Goal: Information Seeking & Learning: Learn about a topic

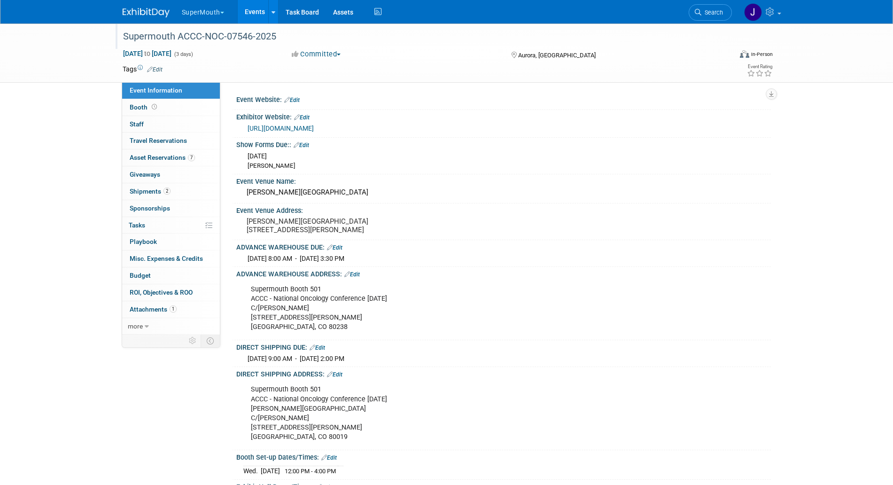
click at [383, 34] on div "Supermouth ACCC-NOC-07546-2025" at bounding box center [419, 36] width 598 height 17
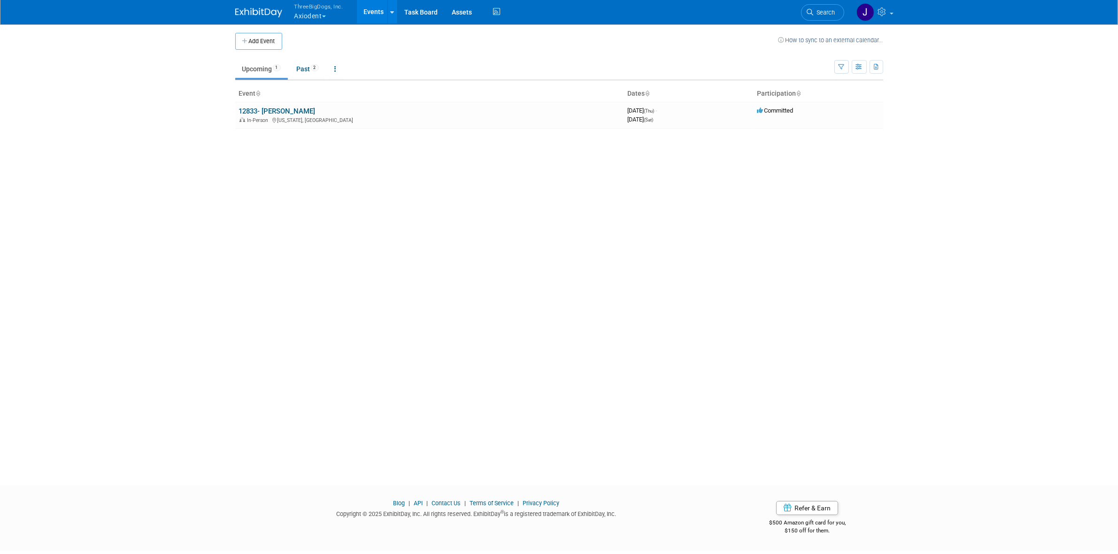
click at [315, 7] on span "ThreeBigDogs, Inc." at bounding box center [318, 6] width 49 height 10
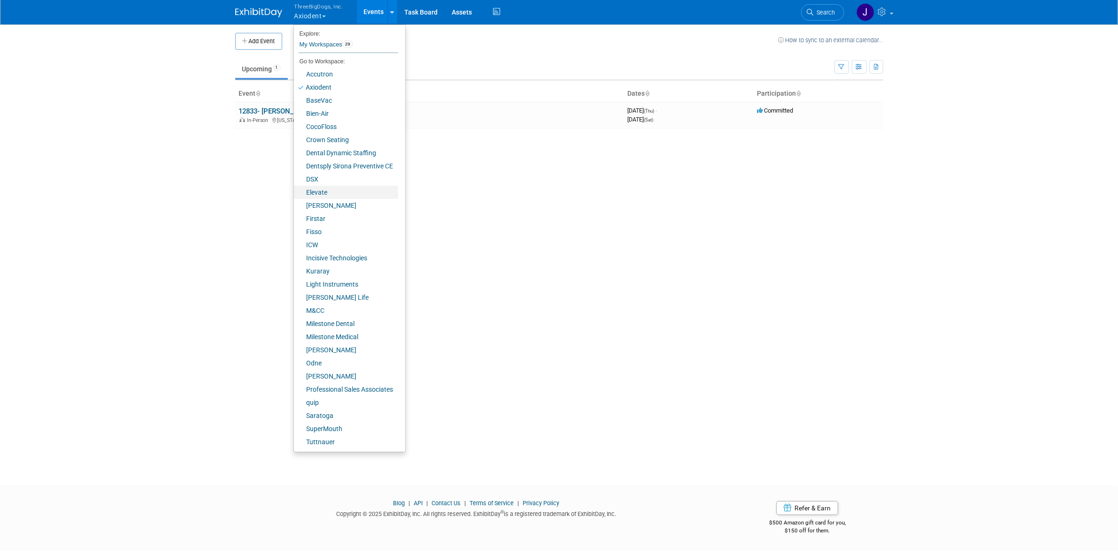
click at [331, 188] on link "Elevate" at bounding box center [346, 192] width 104 height 13
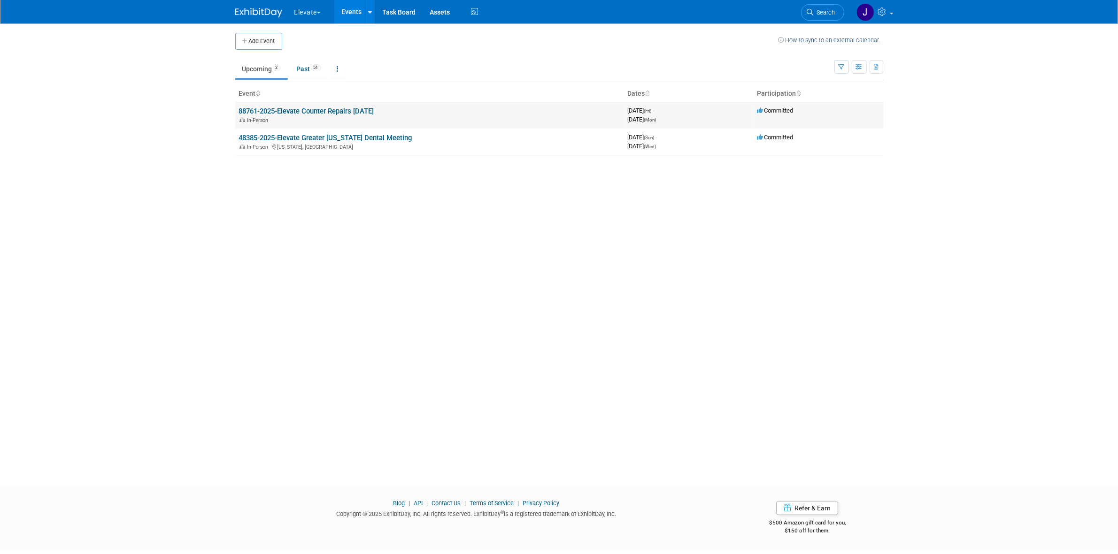
click at [316, 113] on link "88761-2025-Elevate Counter Repairs [DATE]" at bounding box center [306, 111] width 135 height 8
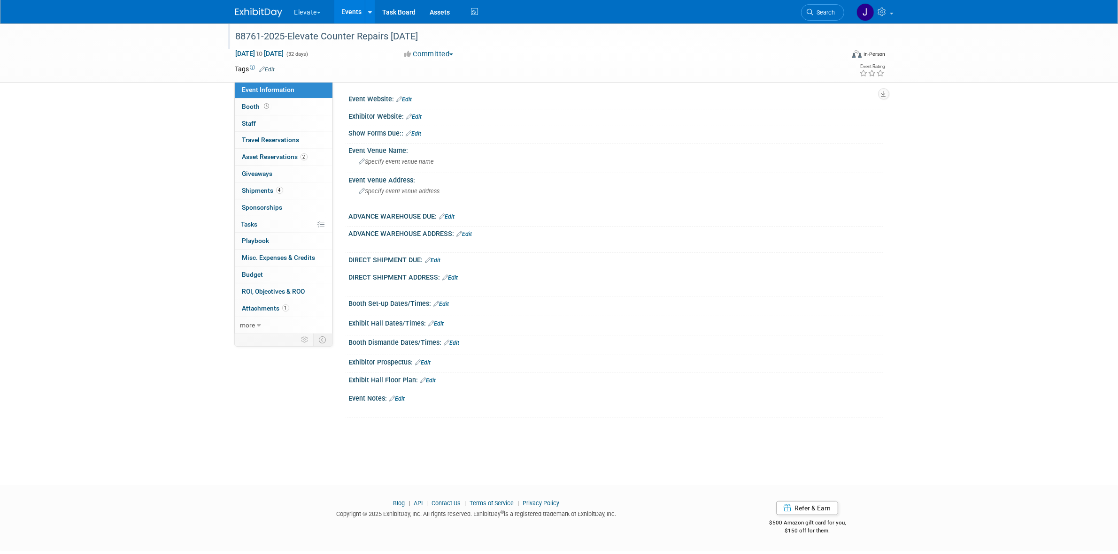
click at [322, 24] on div at bounding box center [534, 27] width 605 height 8
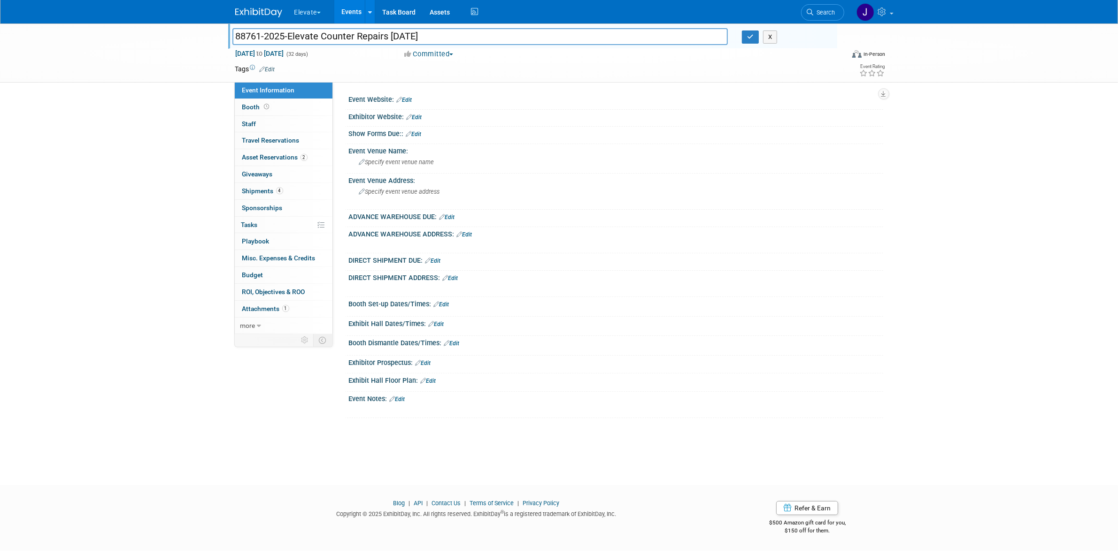
click at [320, 20] on button "Elevate" at bounding box center [312, 10] width 39 height 21
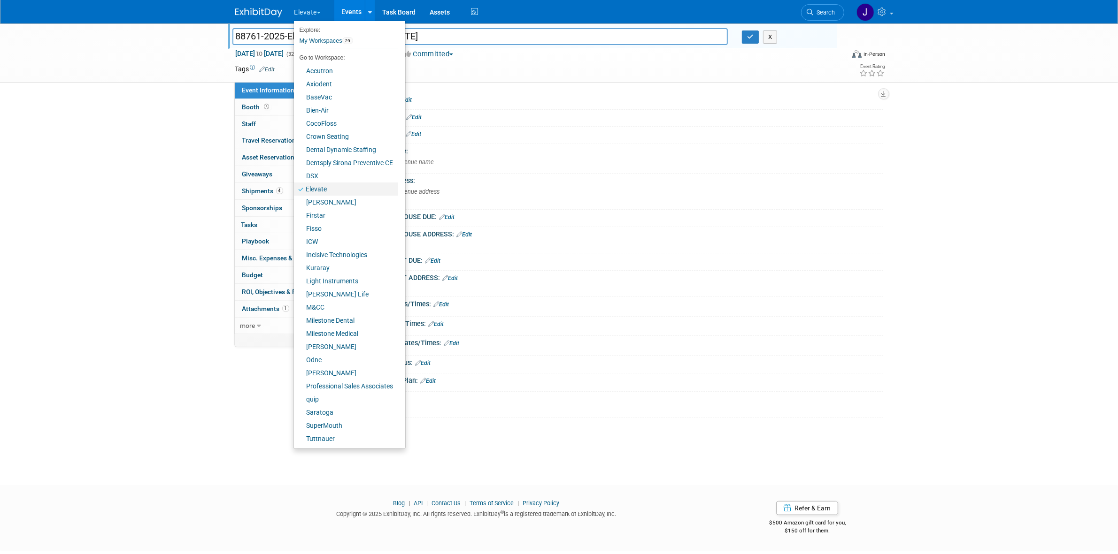
click at [318, 187] on link "Elevate" at bounding box center [346, 189] width 104 height 13
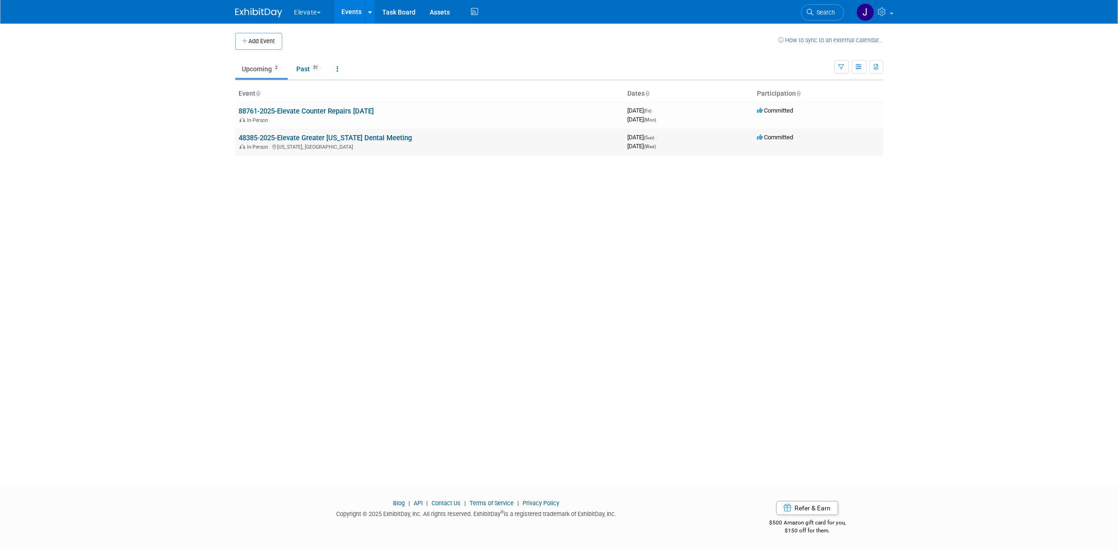
click at [305, 137] on link "48385-2025-Elevate Greater [US_STATE] Dental Meeting" at bounding box center [325, 138] width 173 height 8
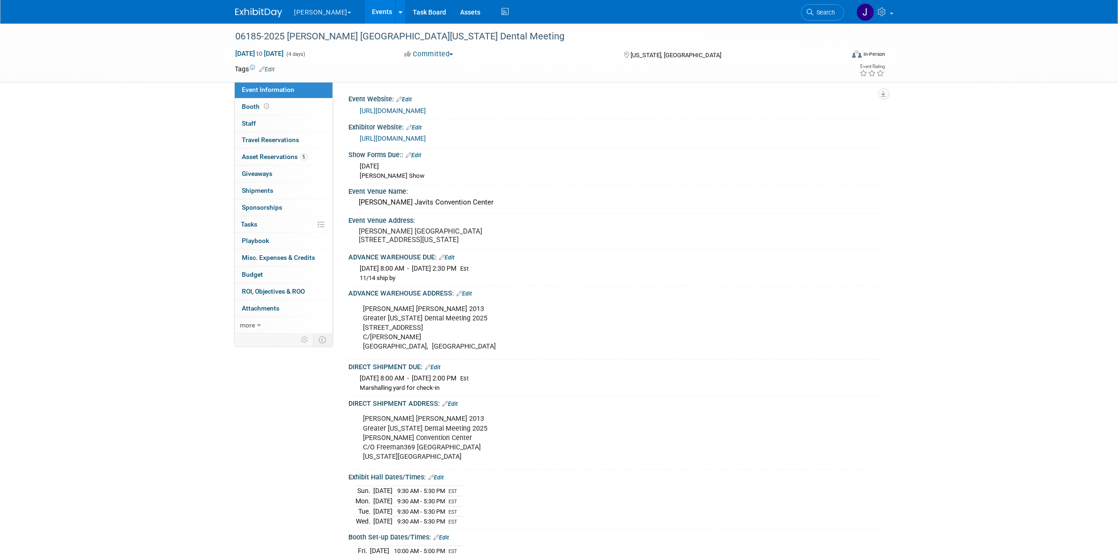
click at [426, 108] on link "[URL][DOMAIN_NAME]" at bounding box center [393, 111] width 66 height 8
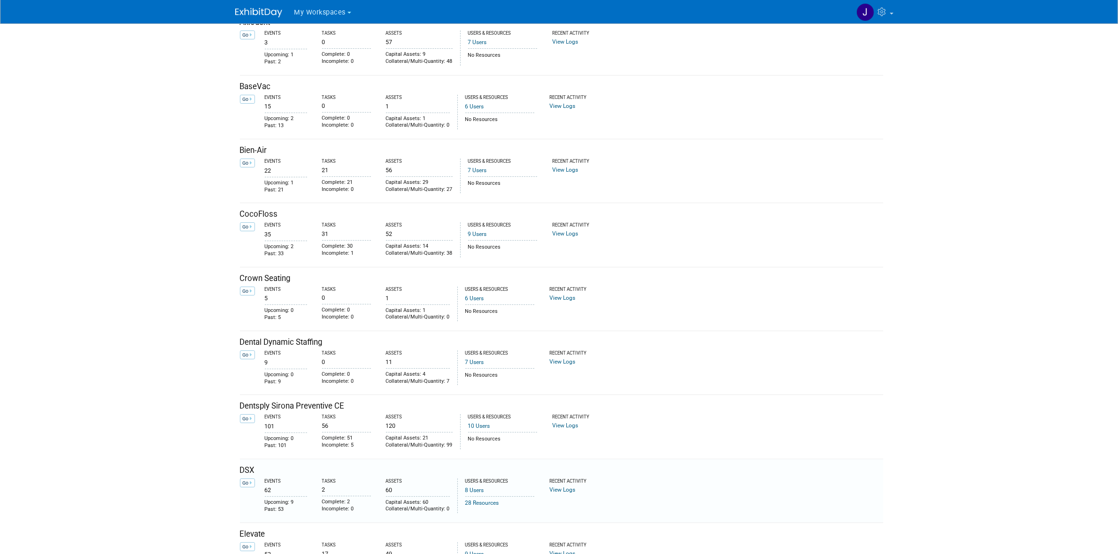
scroll to position [117, 0]
click at [250, 545] on icon at bounding box center [251, 546] width 2 height 5
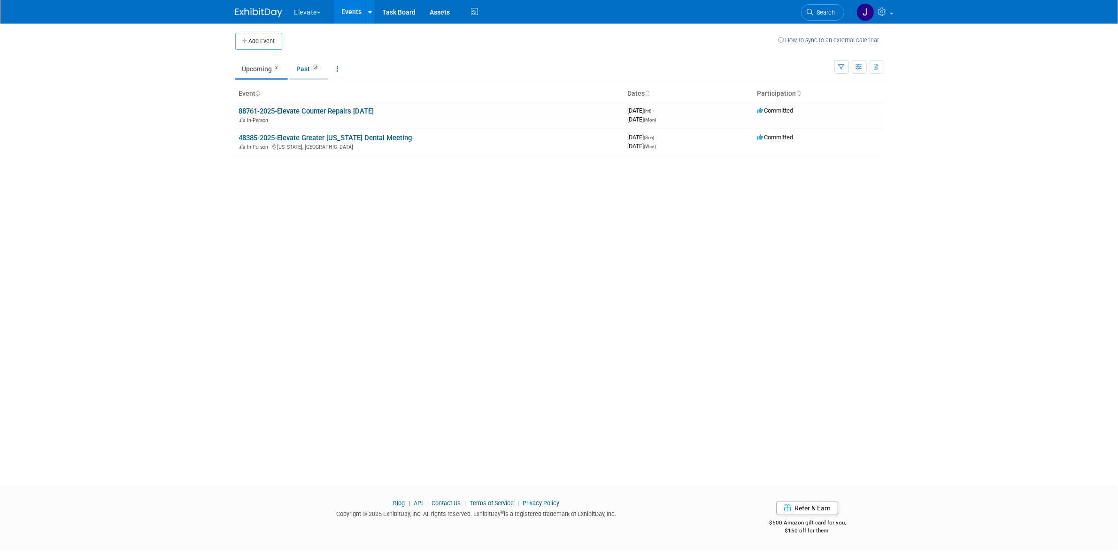
click at [308, 77] on link "Past 51" at bounding box center [309, 69] width 38 height 18
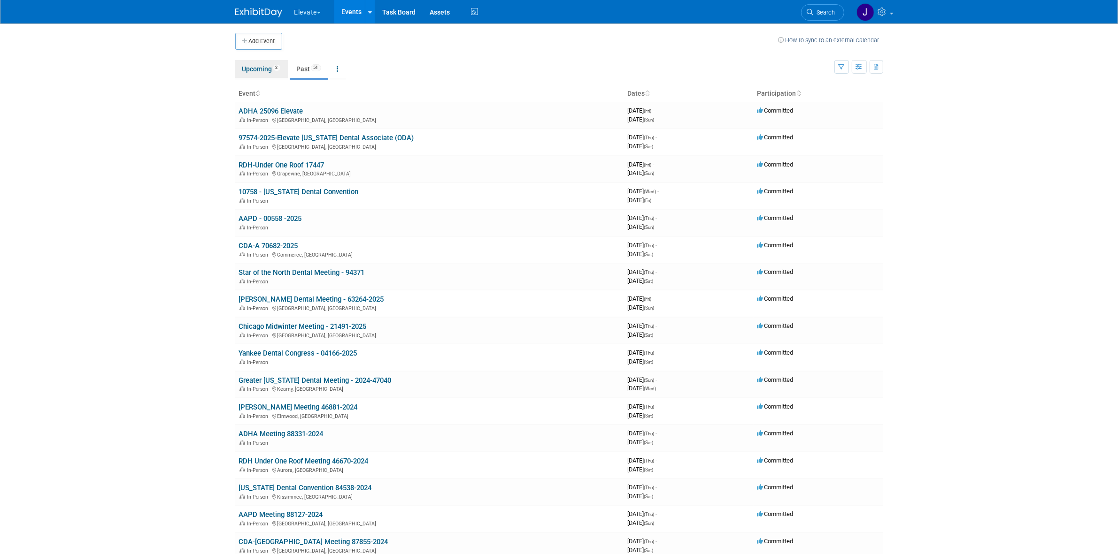
click at [256, 64] on link "Upcoming 2" at bounding box center [261, 69] width 53 height 18
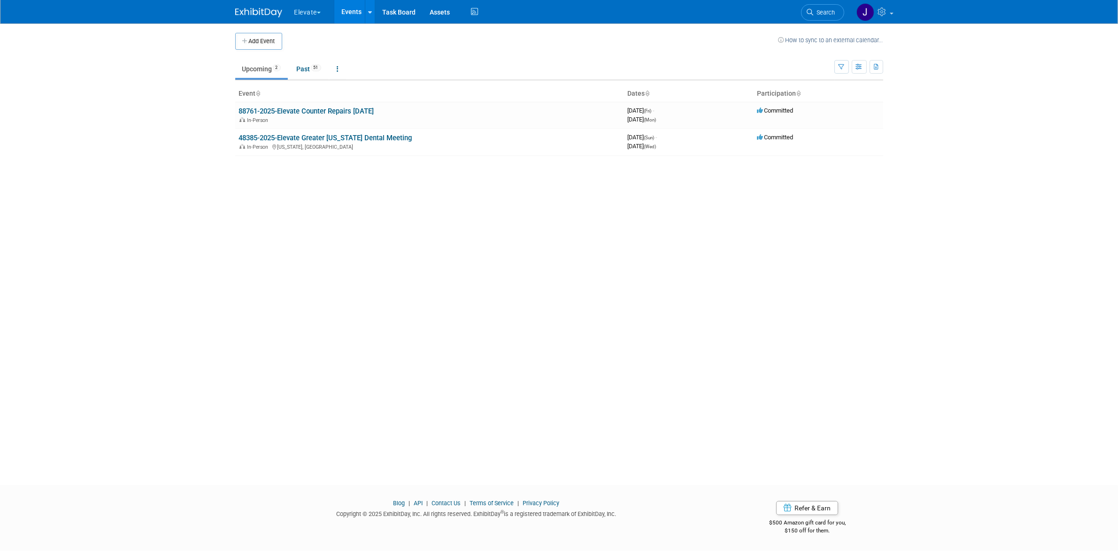
click at [792, 174] on div "Add Event How to sync to an external calendar... New Event Duplicate Event Warn…" at bounding box center [559, 245] width 662 height 445
click at [324, 78] on li "Past 51" at bounding box center [309, 70] width 38 height 20
click at [321, 69] on span "51" at bounding box center [316, 67] width 10 height 7
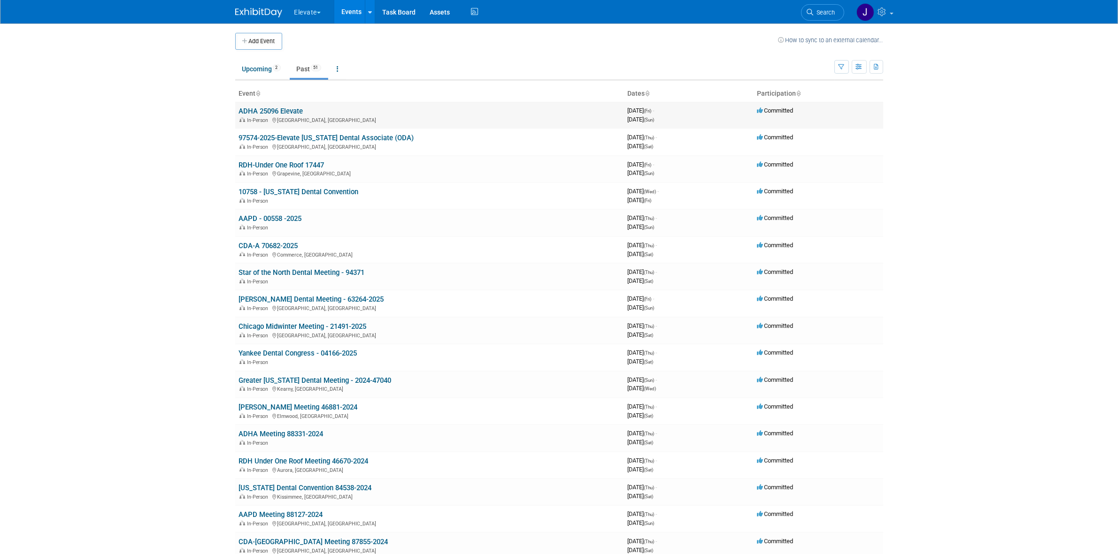
click at [299, 113] on link "ADHA 25096 Elevate" at bounding box center [271, 111] width 64 height 8
click at [303, 379] on link "Greater [US_STATE] Dental Meeting - 2024-47040" at bounding box center [315, 381] width 153 height 8
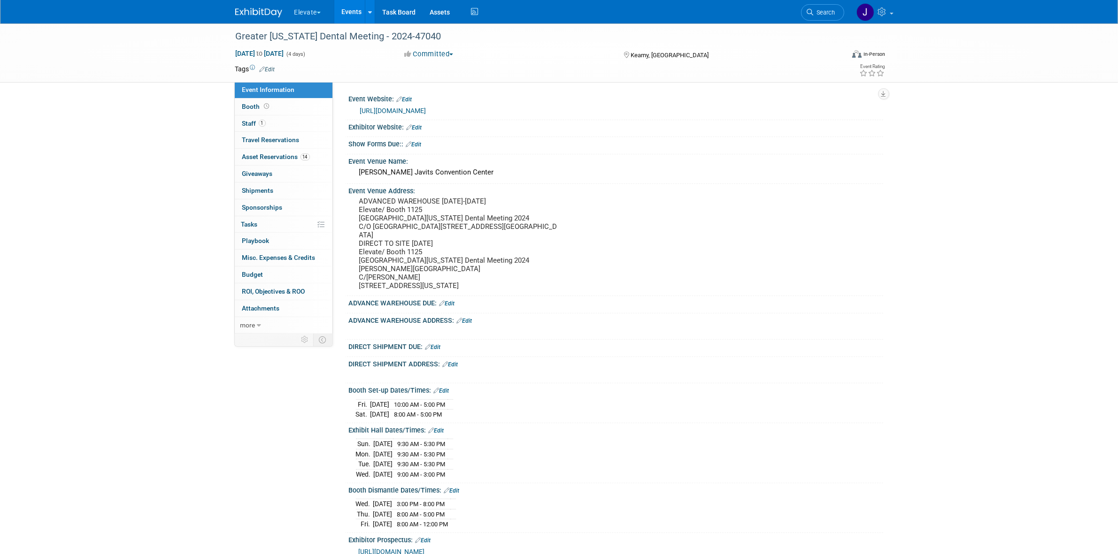
click at [362, 10] on link "Events" at bounding box center [351, 11] width 34 height 23
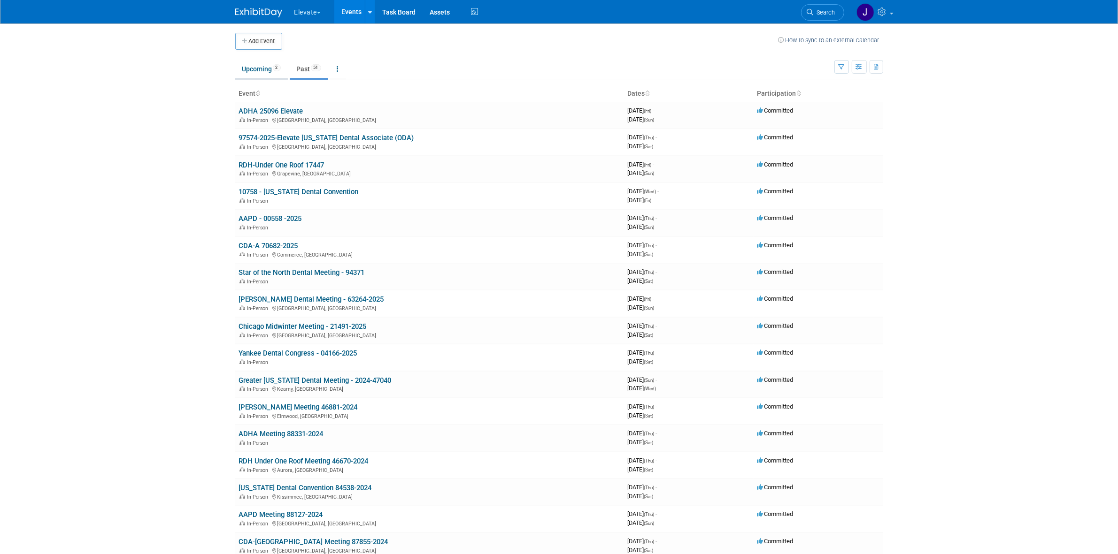
click at [279, 62] on link "Upcoming 2" at bounding box center [261, 69] width 53 height 18
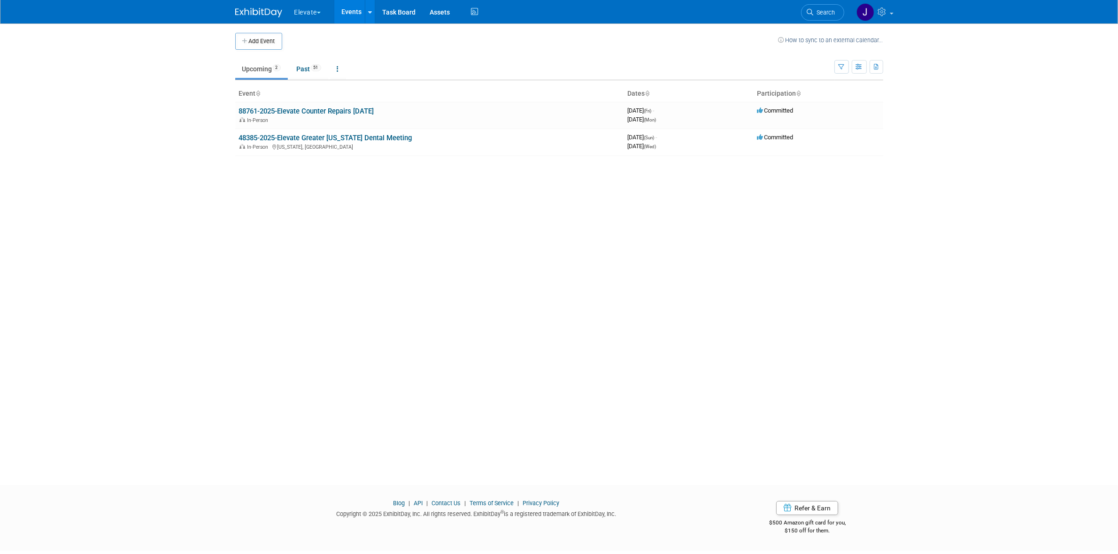
click at [299, 136] on link "48385-2025-Elevate Greater [US_STATE] Dental Meeting" at bounding box center [325, 138] width 173 height 8
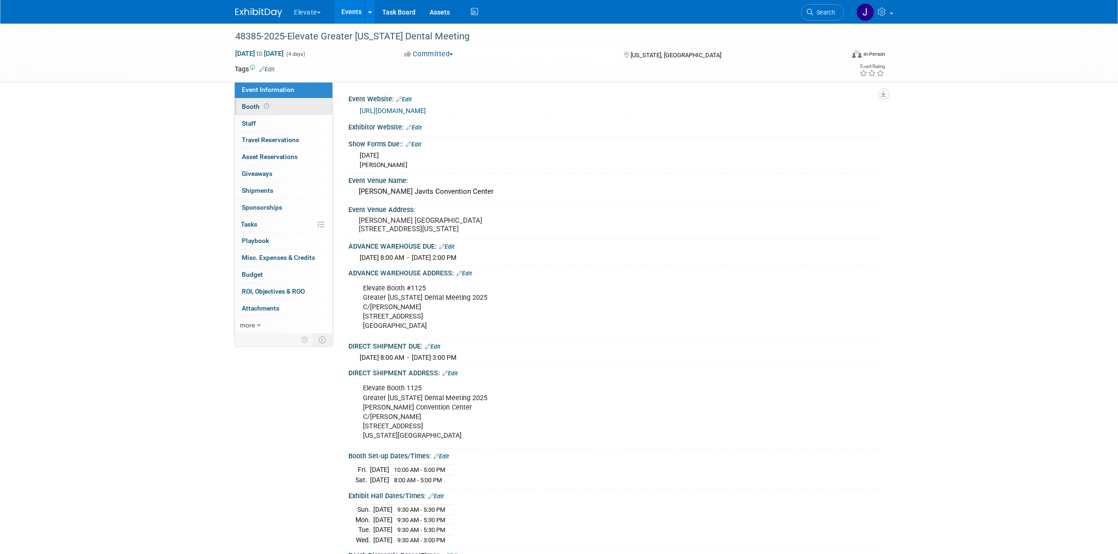
click at [271, 106] on link "Booth" at bounding box center [284, 107] width 98 height 16
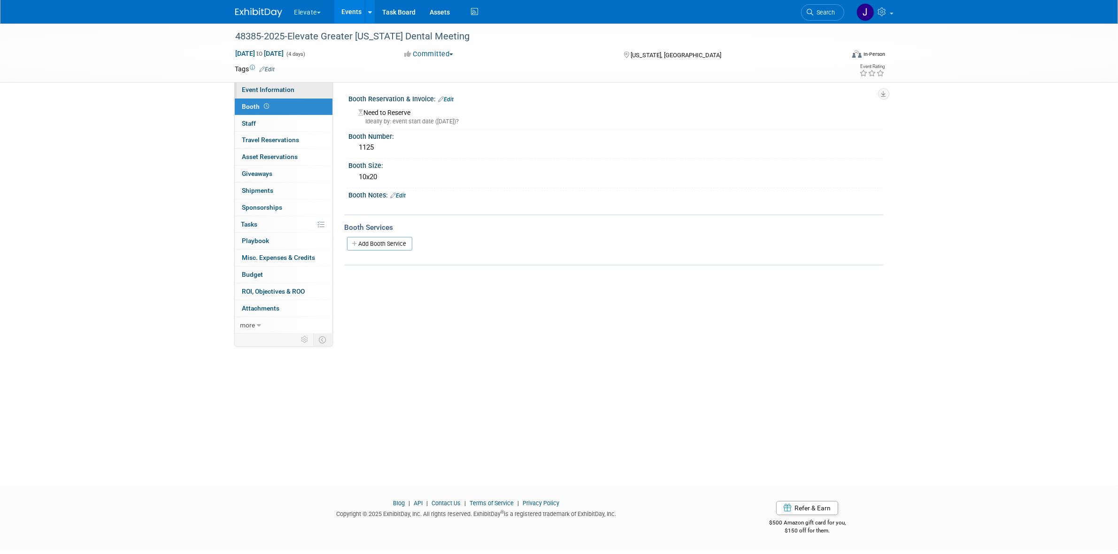
click at [299, 87] on link "Event Information" at bounding box center [284, 90] width 98 height 16
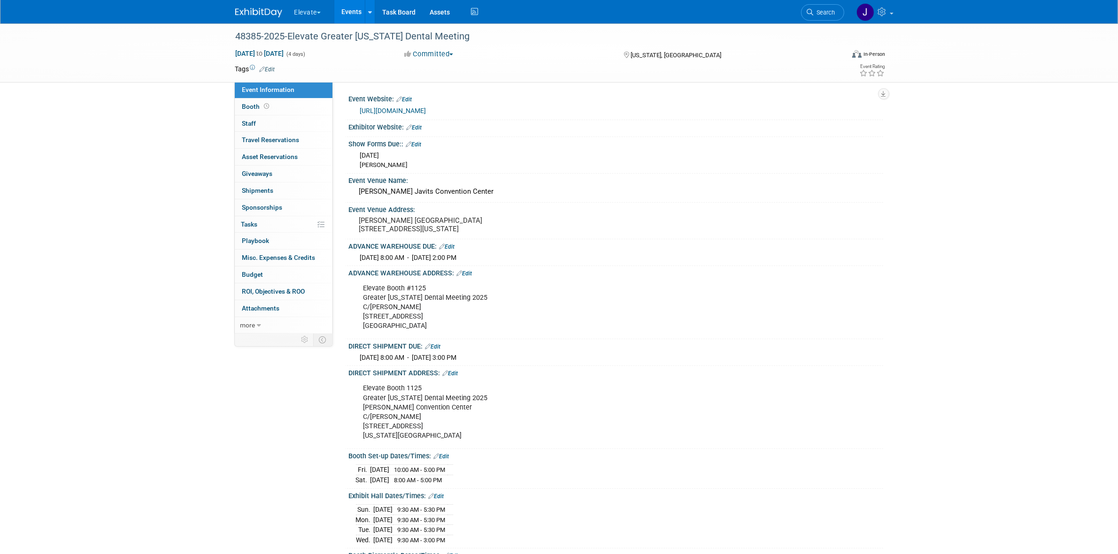
click at [141, 168] on div "48385-2025-Elevate Greater New York Dental Meeting Nov 30, 2025 to Dec 3, 2025 …" at bounding box center [559, 361] width 1118 height 676
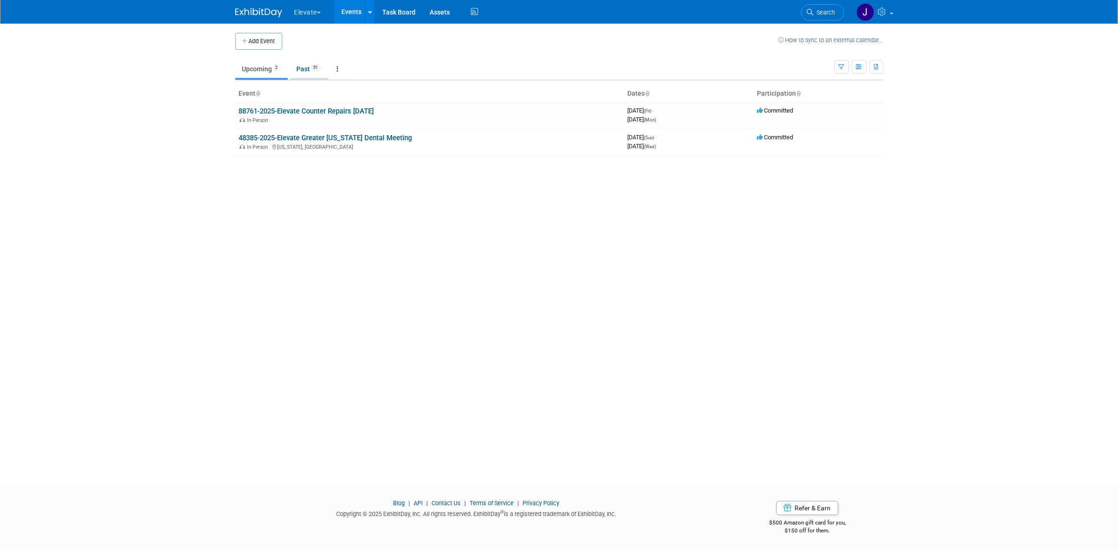
click at [321, 76] on link "Past 51" at bounding box center [309, 69] width 38 height 18
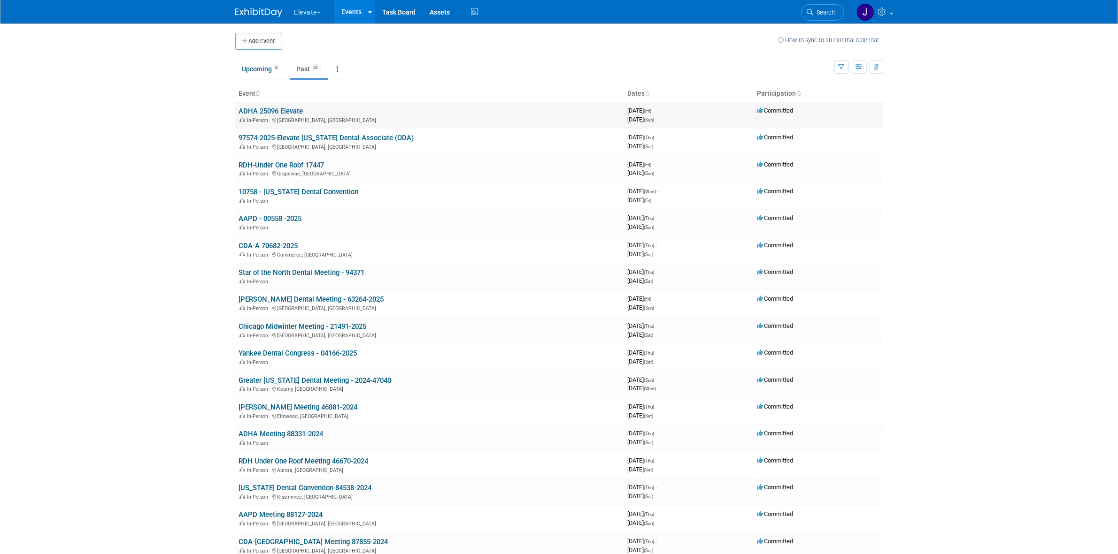
click at [284, 111] on link "ADHA 25096 Elevate" at bounding box center [271, 111] width 64 height 8
click at [301, 108] on link "ADHA 25096 Elevate" at bounding box center [271, 111] width 64 height 8
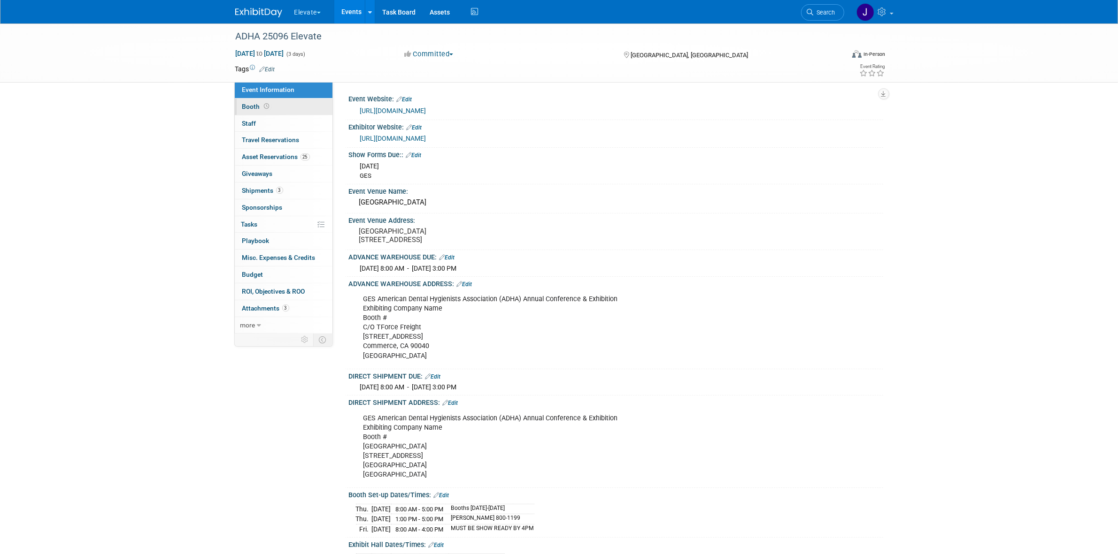
click at [303, 100] on link "Booth" at bounding box center [284, 107] width 98 height 16
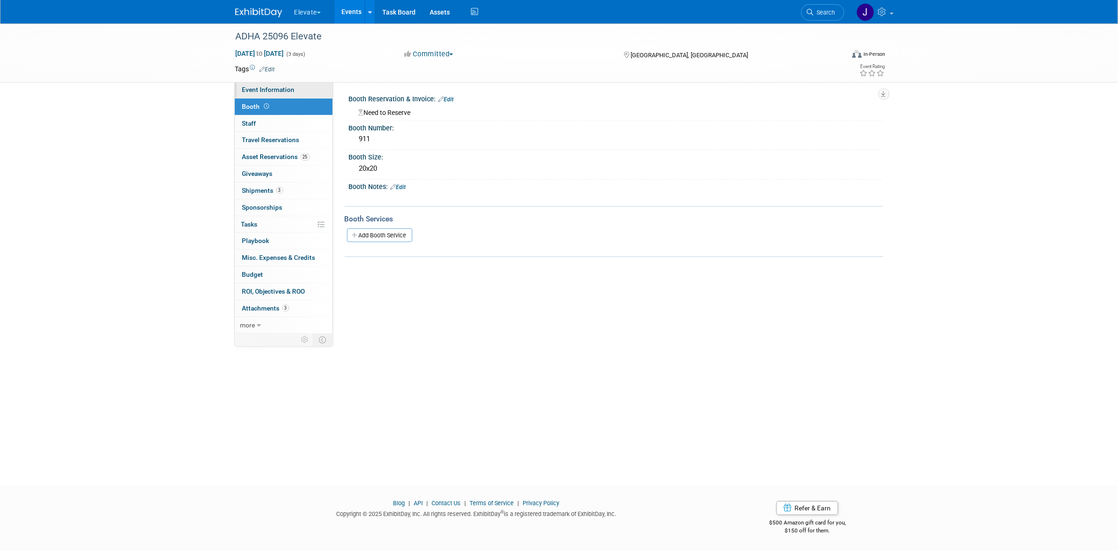
click at [304, 88] on link "Event Information" at bounding box center [284, 90] width 98 height 16
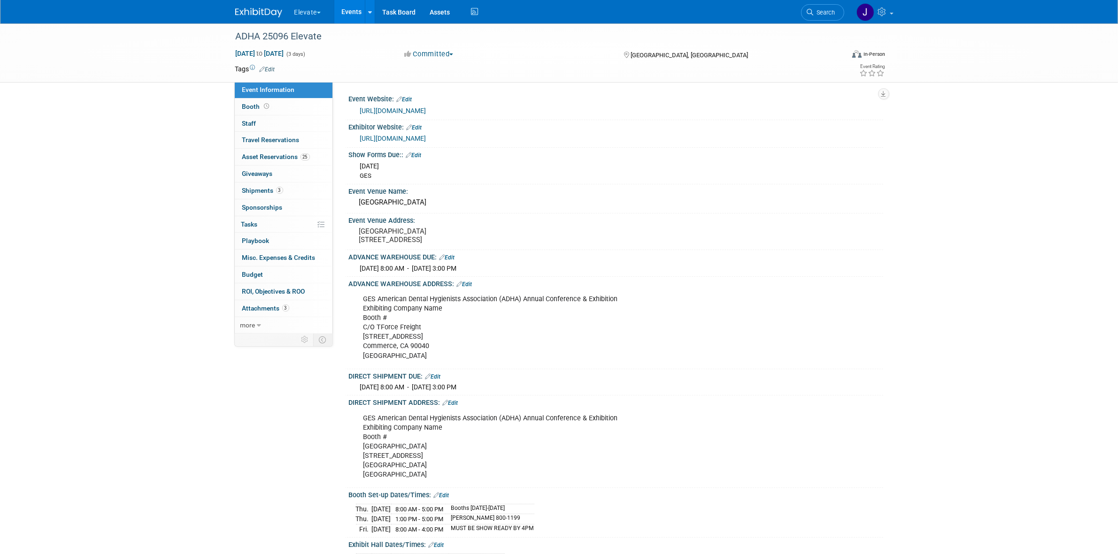
click at [353, 13] on link "Events" at bounding box center [351, 11] width 34 height 23
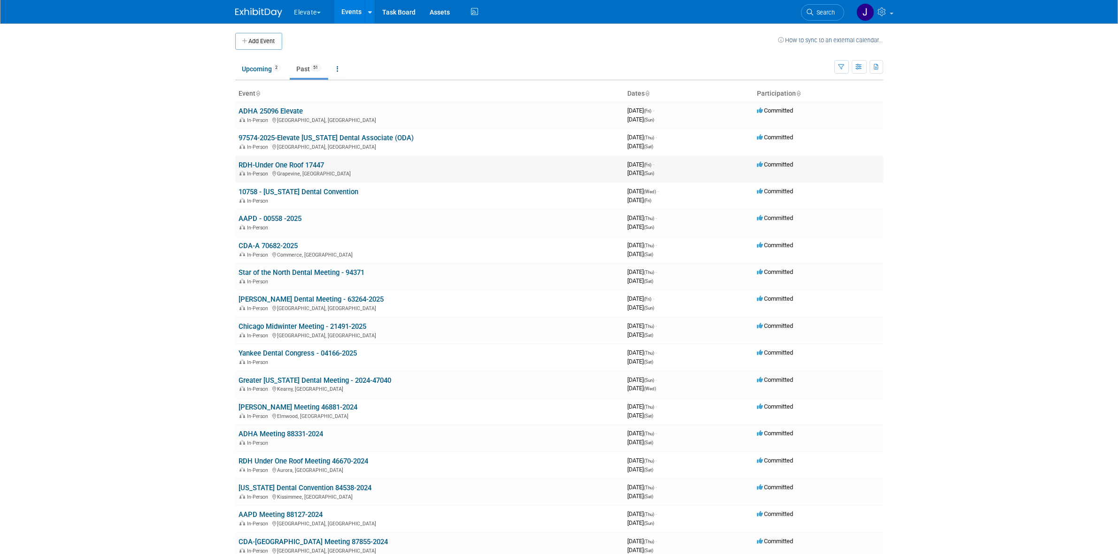
click at [313, 165] on link "RDH-Under One Roof 17447" at bounding box center [281, 165] width 85 height 8
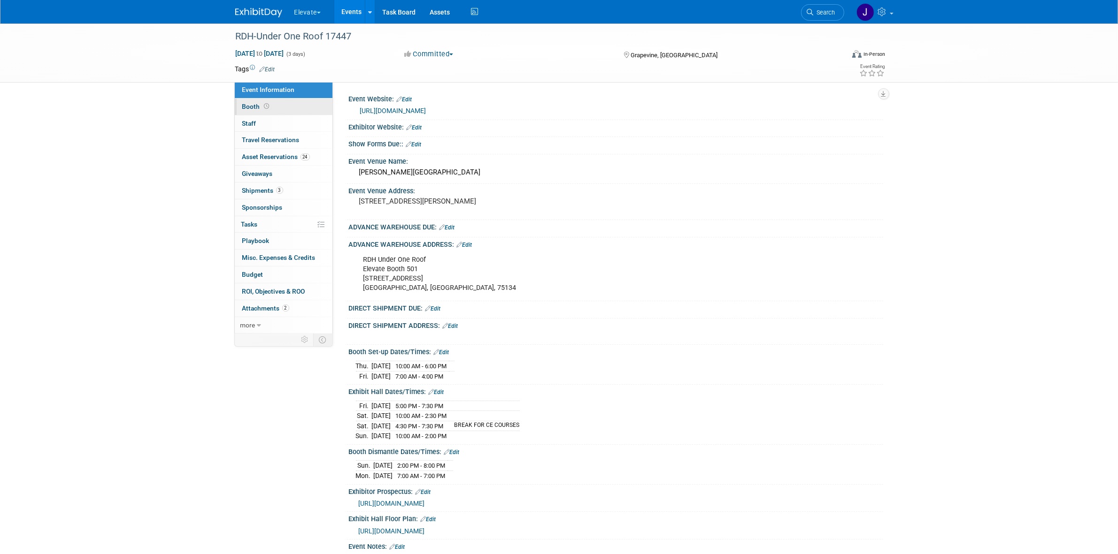
click at [292, 104] on link "Booth" at bounding box center [284, 107] width 98 height 16
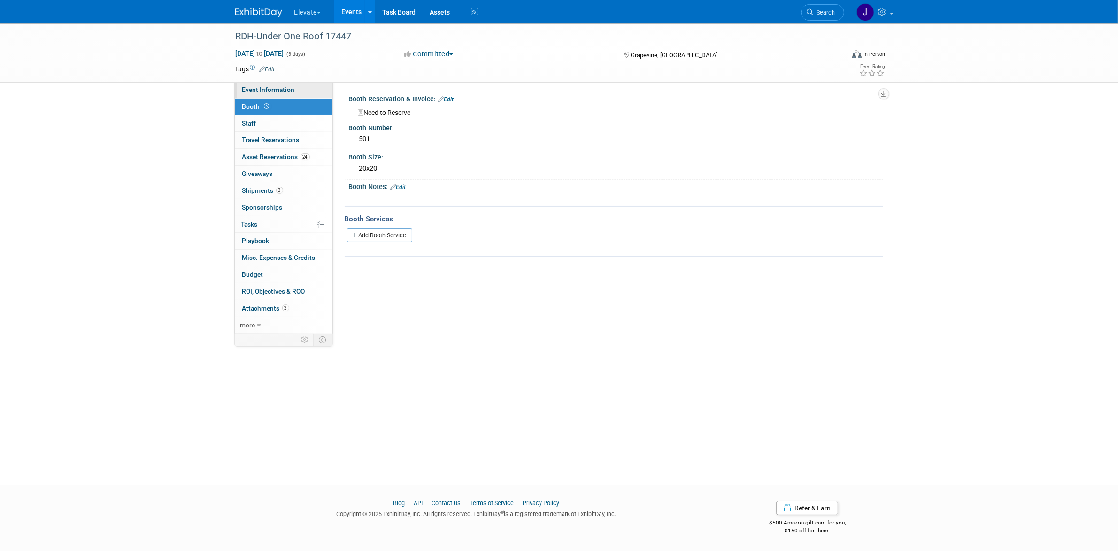
click at [299, 90] on link "Event Information" at bounding box center [284, 90] width 98 height 16
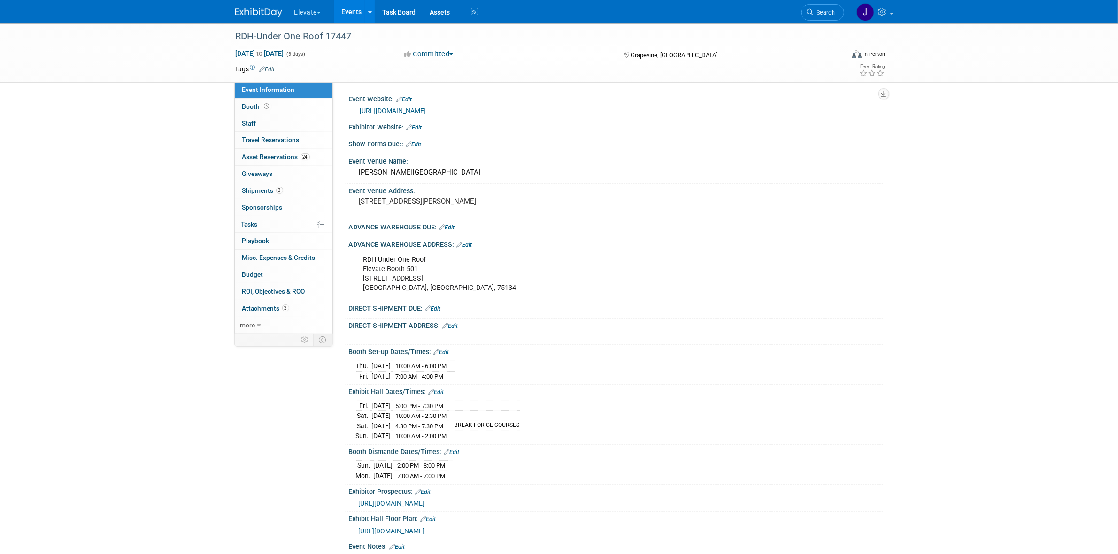
click at [356, 15] on link "Events" at bounding box center [351, 11] width 34 height 23
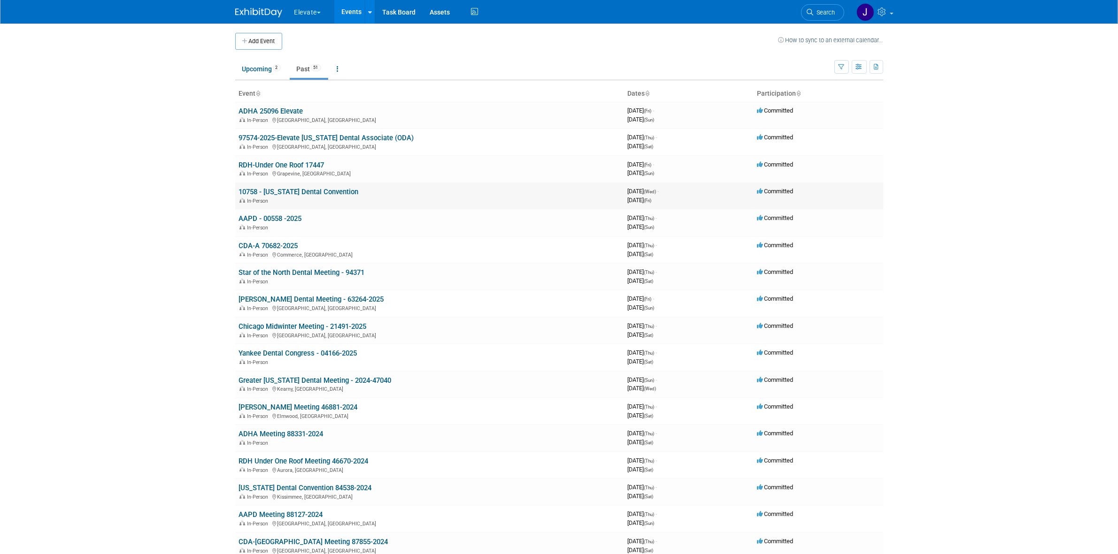
click at [291, 189] on link "10758 - Florida Dental Convention" at bounding box center [299, 192] width 120 height 8
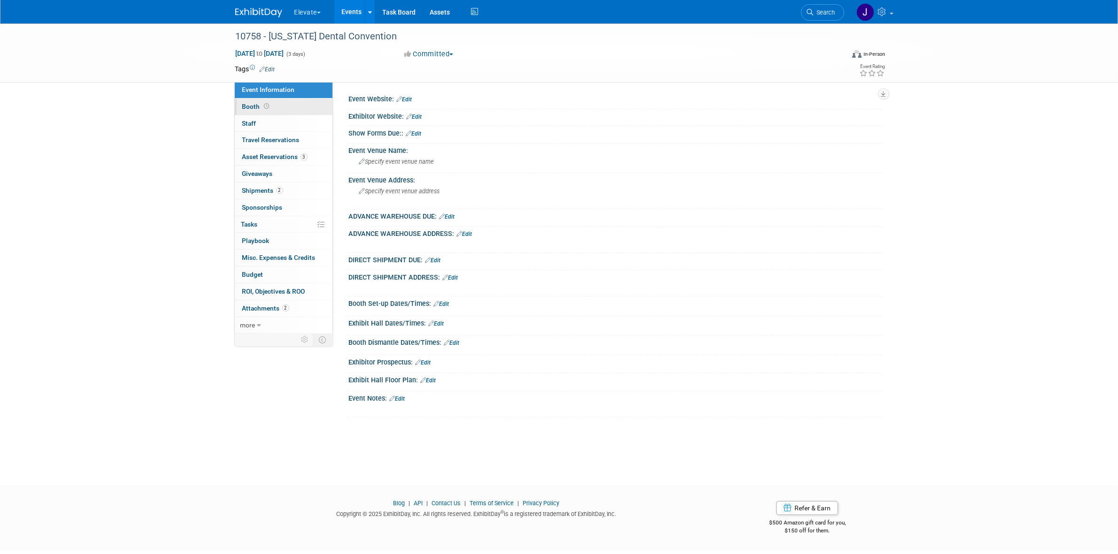
click at [303, 108] on link "Booth" at bounding box center [284, 107] width 98 height 16
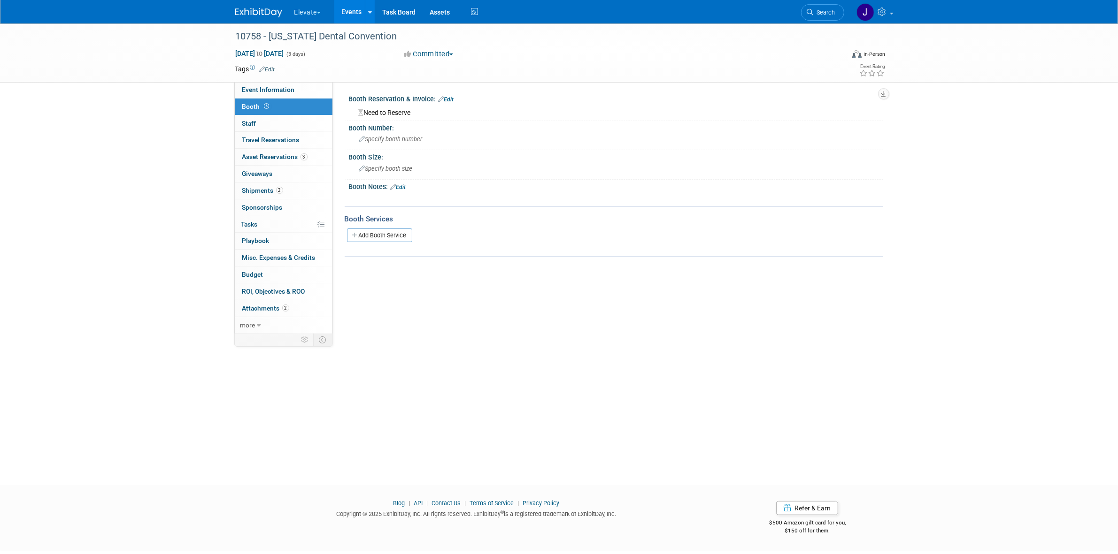
click at [346, 10] on link "Events" at bounding box center [351, 11] width 34 height 23
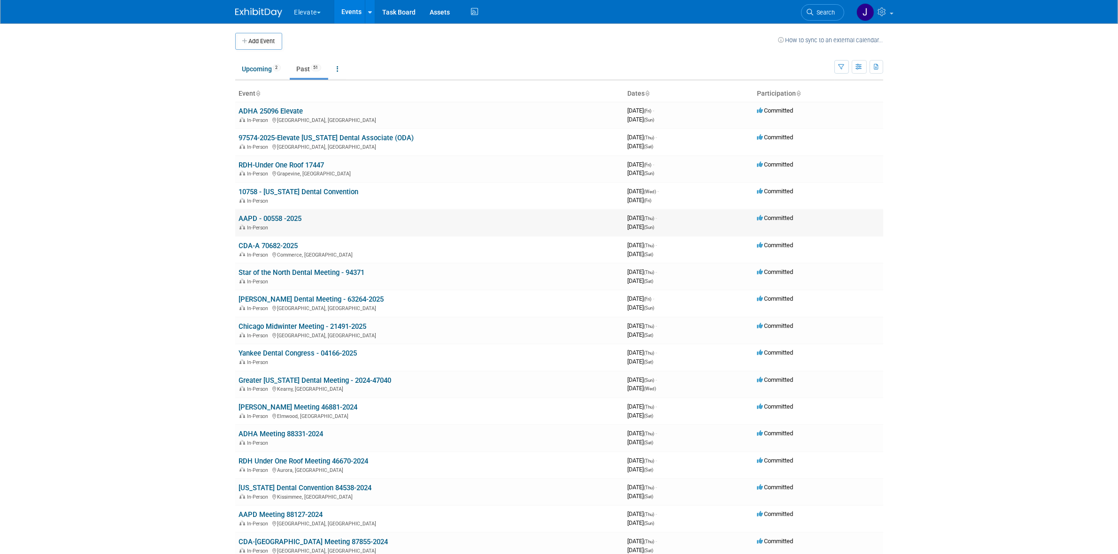
click at [292, 217] on link "AAPD - 00558 -2025" at bounding box center [270, 219] width 63 height 8
click at [291, 249] on td "CDA-A 70682-2025 In-Person Commerce, CA" at bounding box center [429, 250] width 389 height 27
click at [291, 246] on link "CDA-A 70682-2025" at bounding box center [268, 246] width 59 height 8
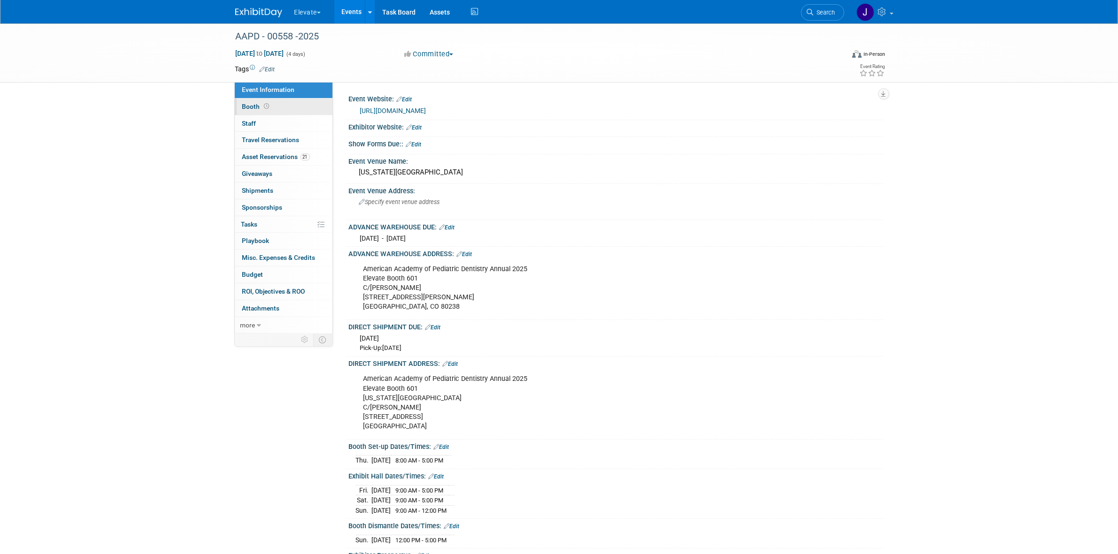
click at [294, 103] on link "Booth" at bounding box center [284, 107] width 98 height 16
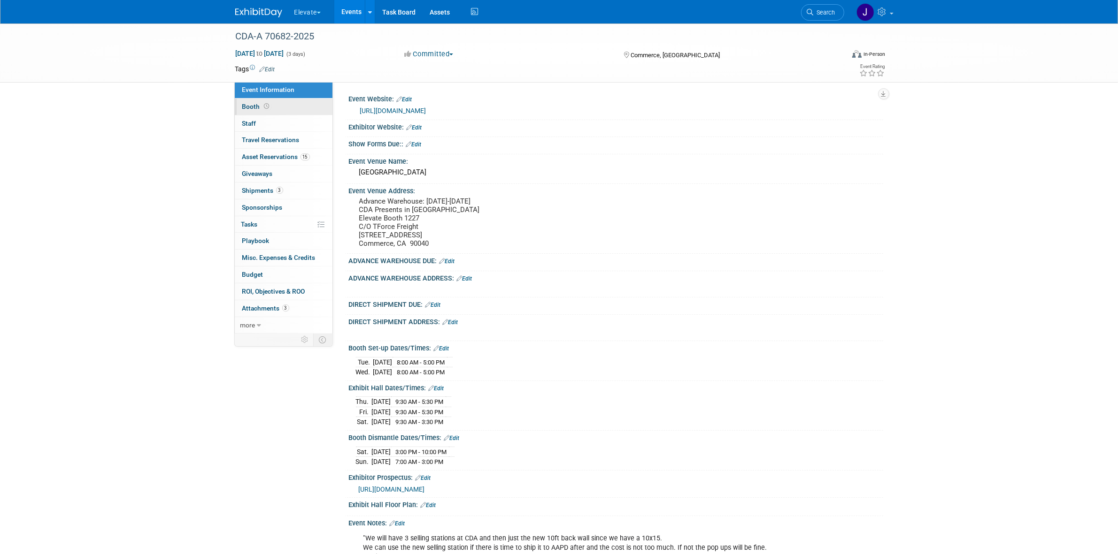
click at [277, 108] on link "Booth" at bounding box center [284, 107] width 98 height 16
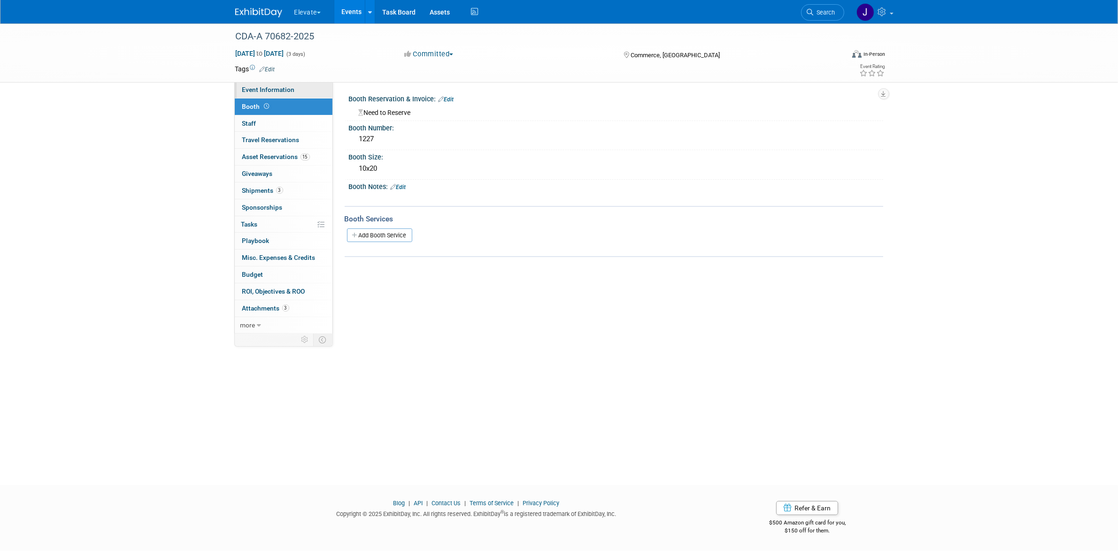
click at [291, 92] on span "Event Information" at bounding box center [268, 90] width 53 height 8
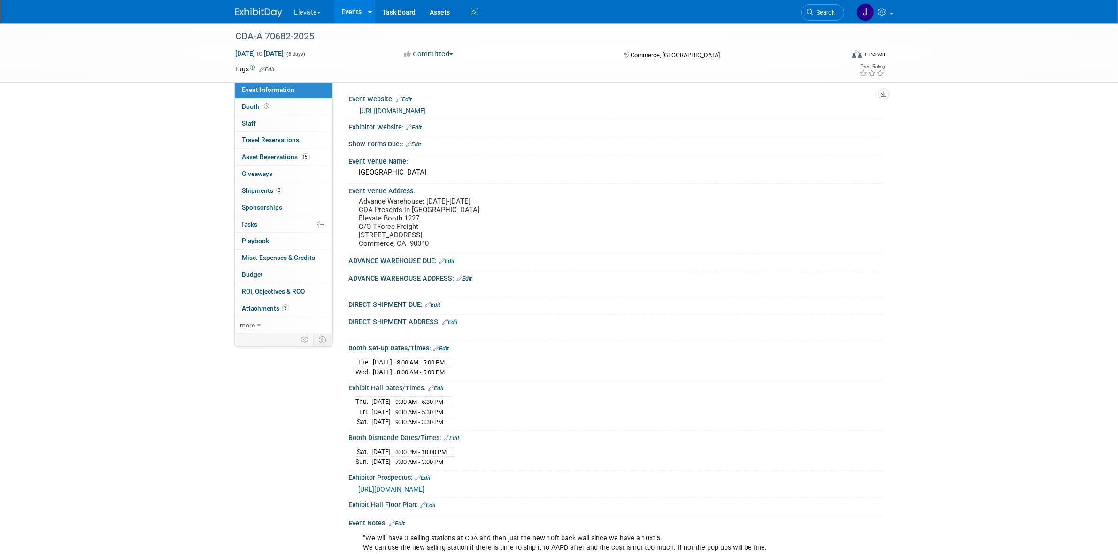
click at [172, 340] on div "CDA-A 70682-2025 [DATE] to [DATE] (3 days) [DATE] to [DATE] Committed Committed…" at bounding box center [559, 306] width 1118 height 566
click at [278, 110] on link "Booth" at bounding box center [284, 107] width 98 height 16
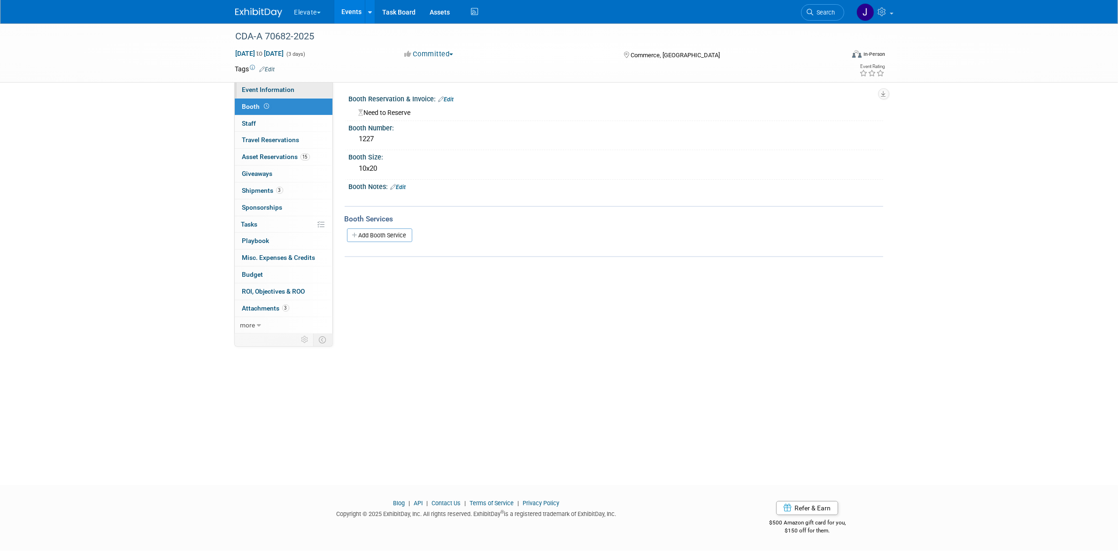
click at [290, 92] on span "Event Information" at bounding box center [268, 90] width 53 height 8
